Goal: Navigation & Orientation: Understand site structure

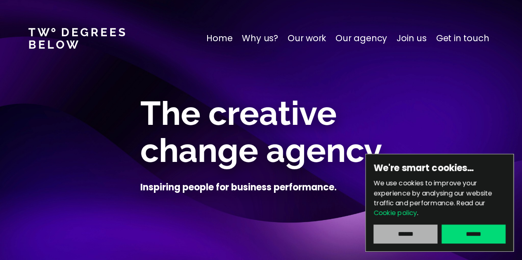
click at [391, 237] on input "******" at bounding box center [405, 234] width 64 height 19
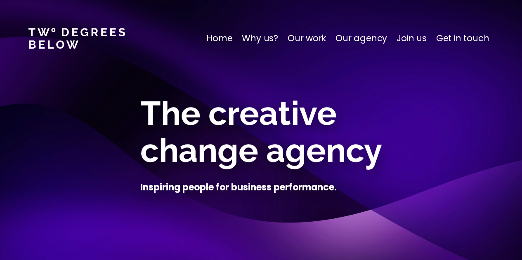
click at [365, 37] on p "Our agency" at bounding box center [361, 38] width 52 height 13
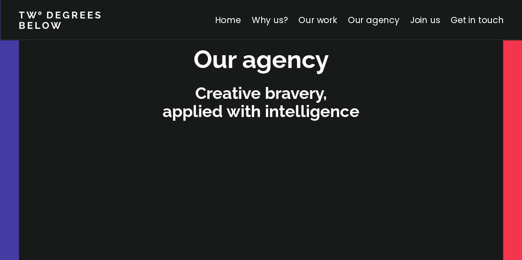
scroll to position [2519, 0]
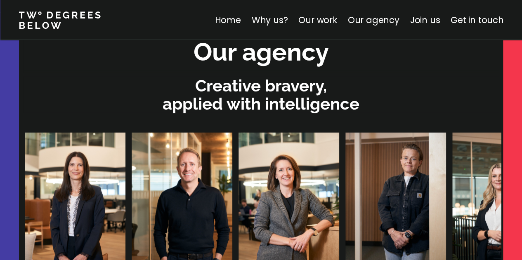
click at [279, 21] on link "Why us?" at bounding box center [269, 20] width 36 height 12
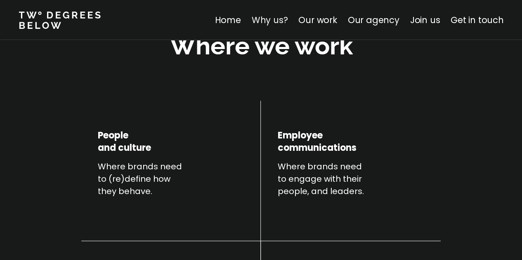
scroll to position [289, 0]
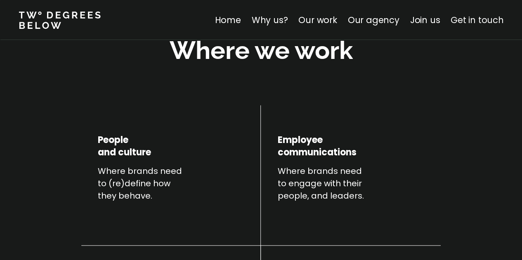
click at [472, 19] on link "Get in touch" at bounding box center [476, 20] width 53 height 12
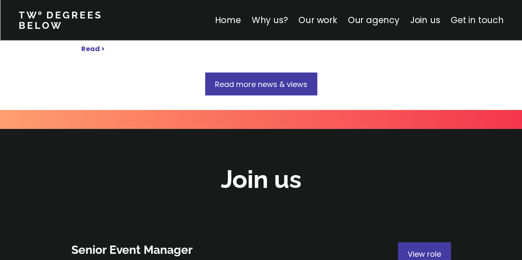
scroll to position [4391, 0]
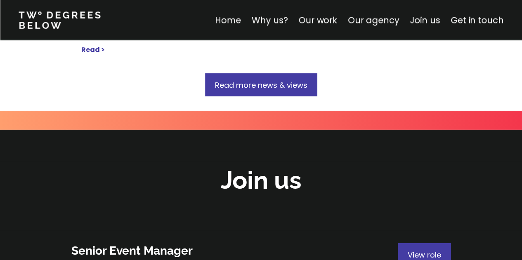
scroll to position [4391, 0]
click at [313, 20] on link "Our work" at bounding box center [317, 20] width 38 height 12
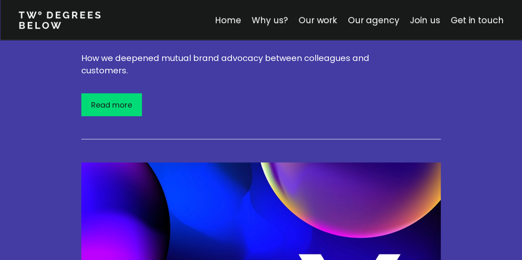
scroll to position [1811, 0]
